Goal: Task Accomplishment & Management: Use online tool/utility

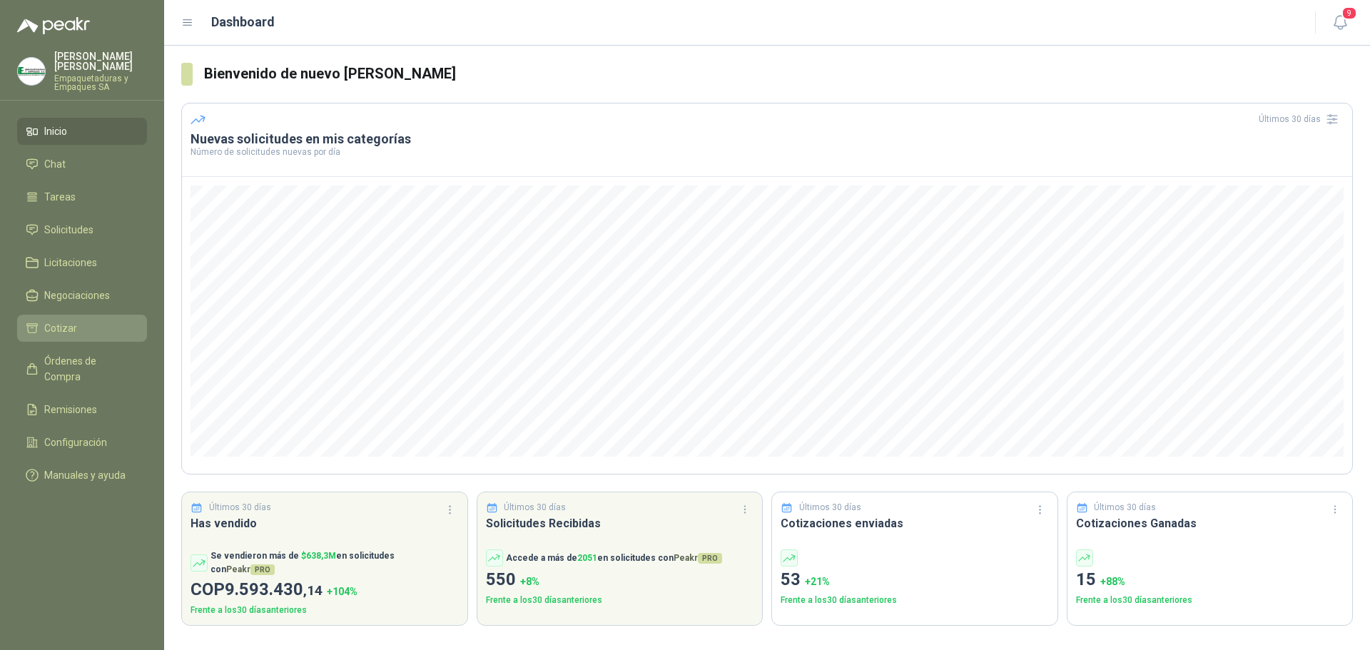
click at [78, 320] on link "Cotizar" at bounding box center [82, 328] width 130 height 27
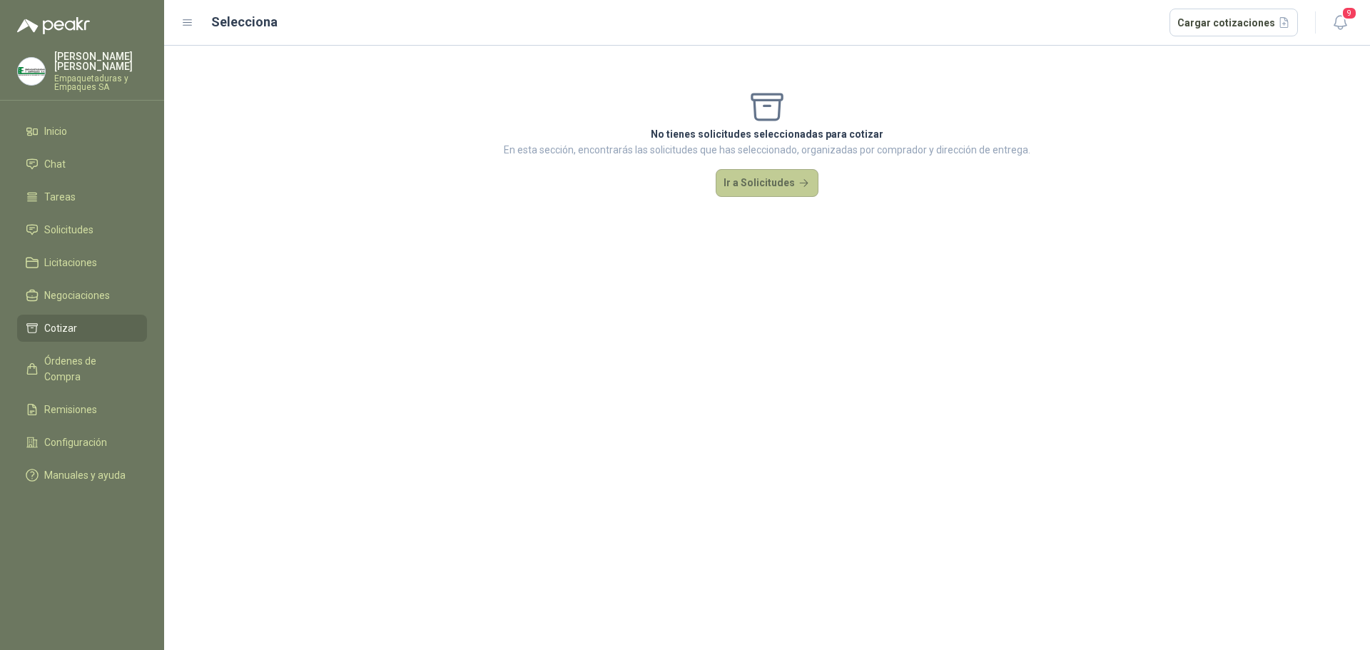
click at [719, 175] on button "Ir a Solicitudes" at bounding box center [767, 183] width 103 height 29
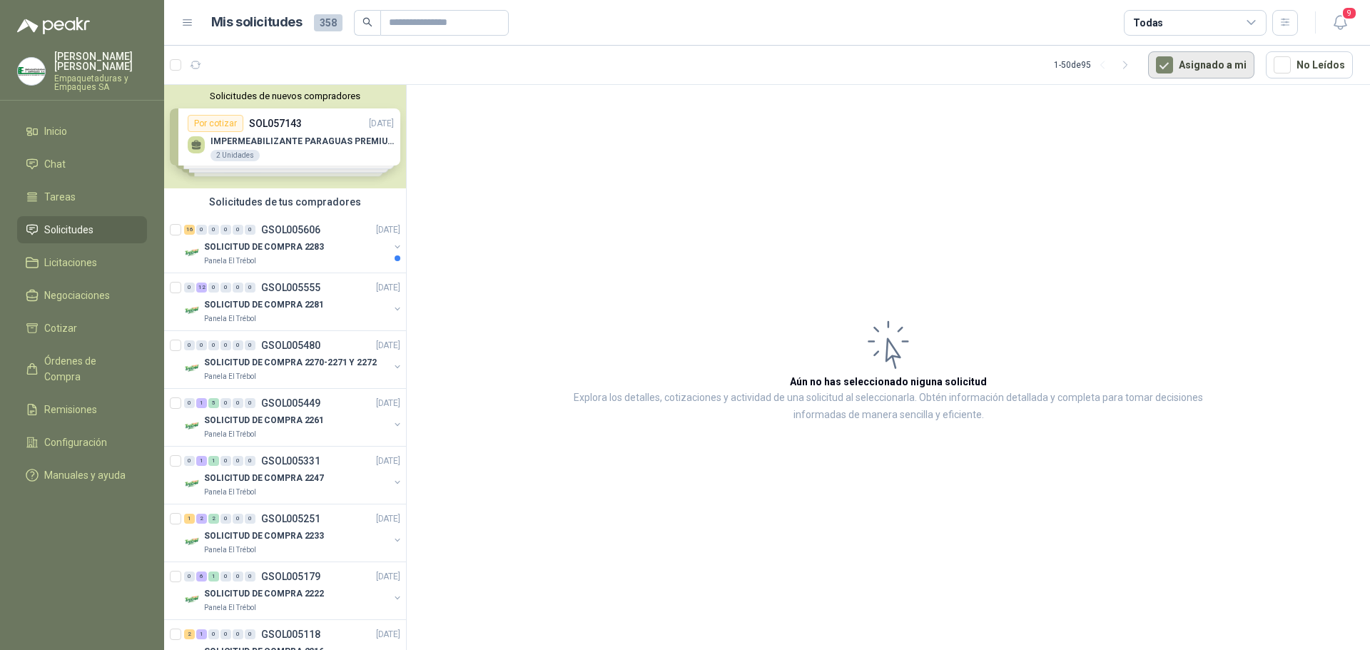
click at [1162, 61] on button "Asignado a mi" at bounding box center [1201, 64] width 106 height 27
click at [355, 248] on div at bounding box center [285, 370] width 243 height 570
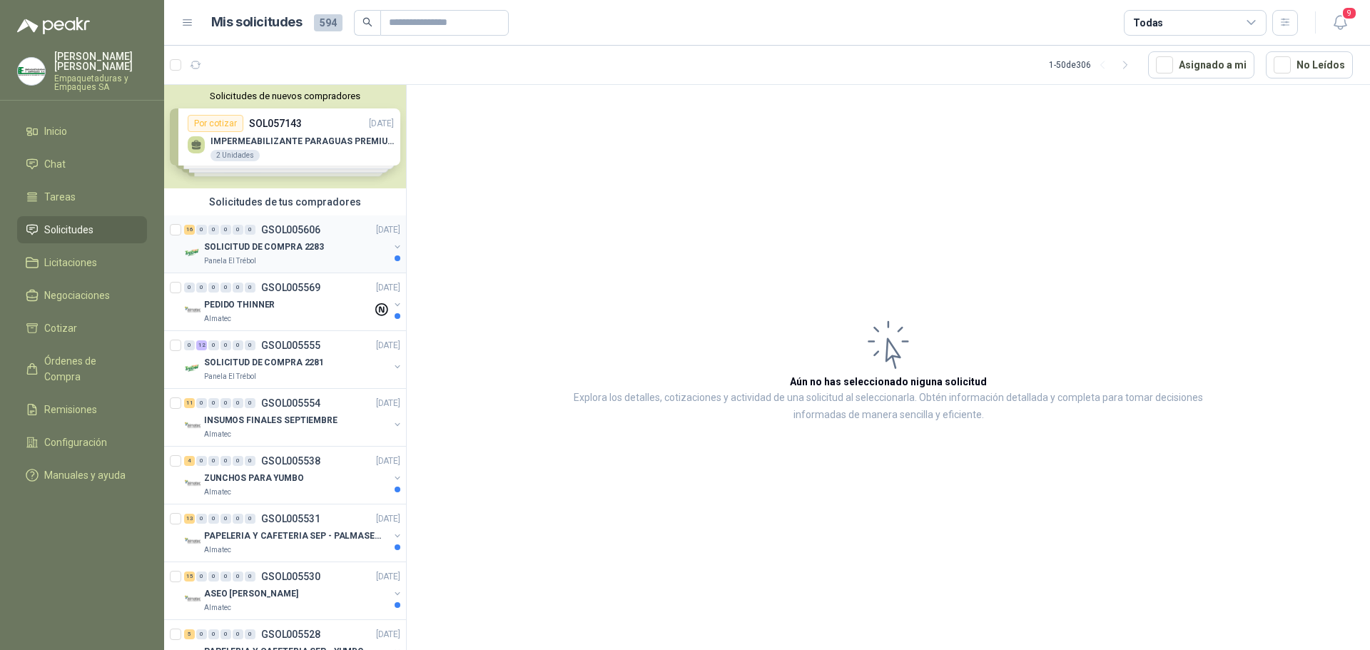
click at [334, 250] on div "SOLICITUD DE COMPRA 2283" at bounding box center [296, 246] width 185 height 17
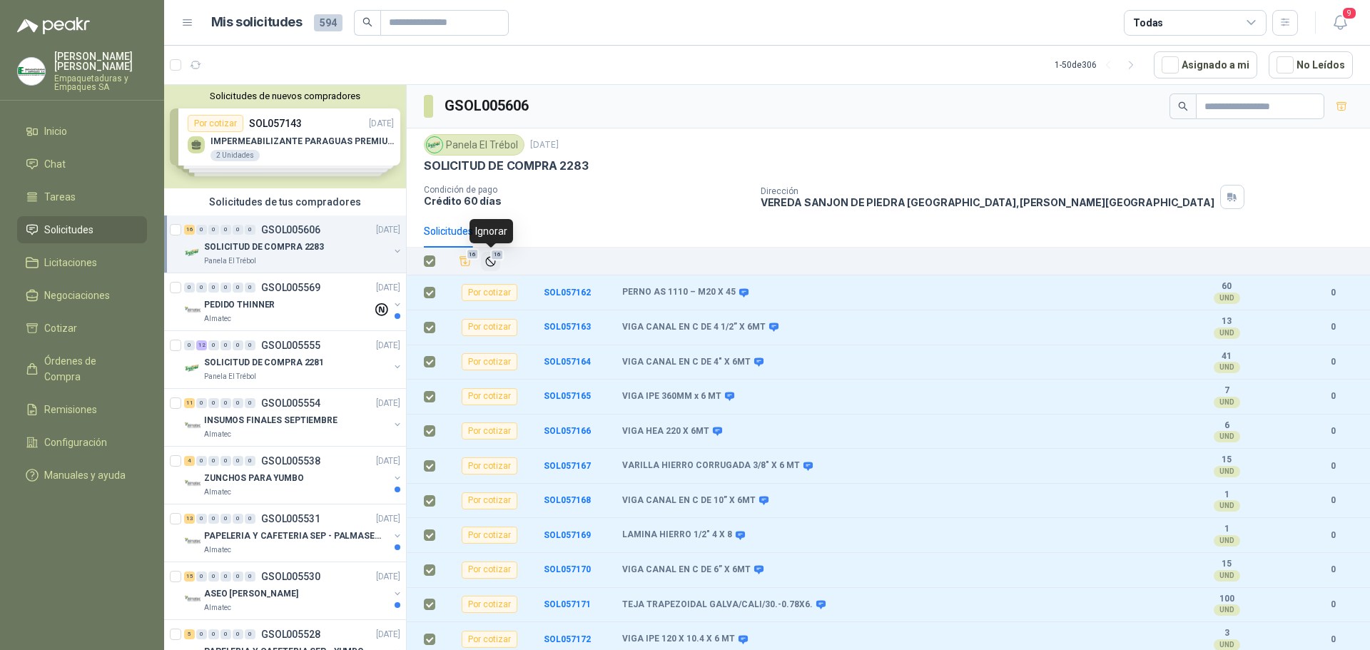
click at [494, 257] on span "16" at bounding box center [497, 254] width 14 height 11
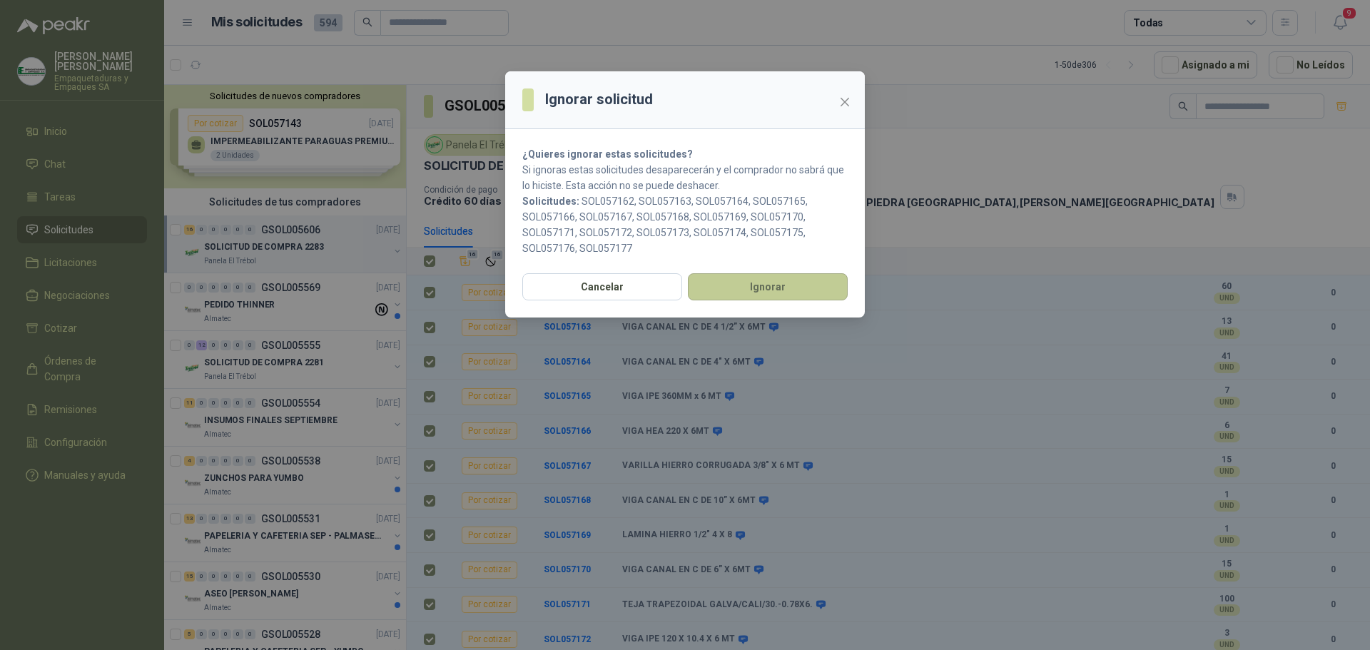
click at [728, 289] on button "Ignorar" at bounding box center [768, 286] width 160 height 27
